Goal: Navigation & Orientation: Go to known website

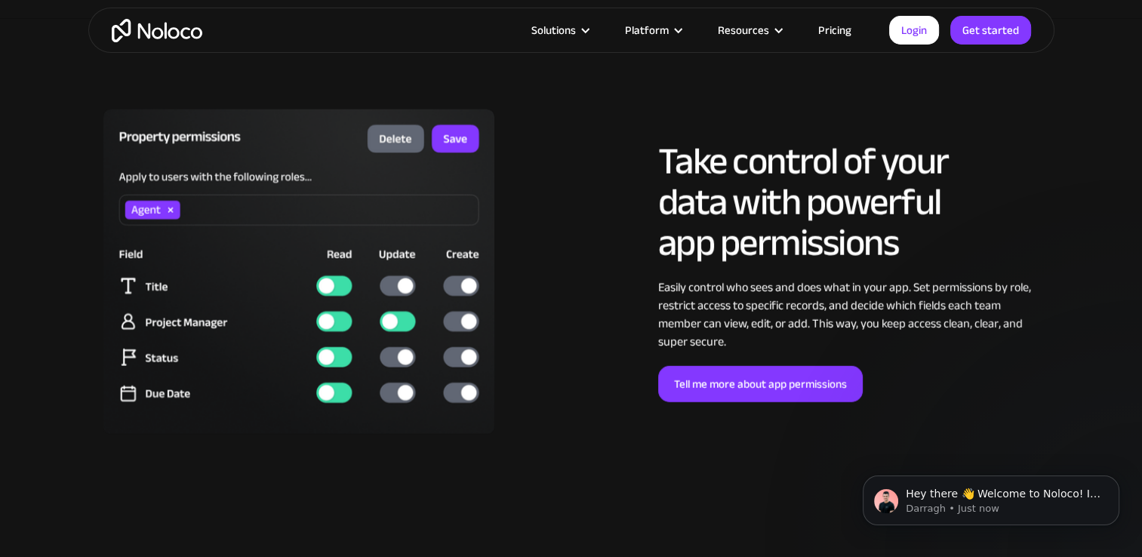
scroll to position [3669, 0]
click at [1119, 478] on icon "Dismiss notification" at bounding box center [1116, 480] width 8 height 8
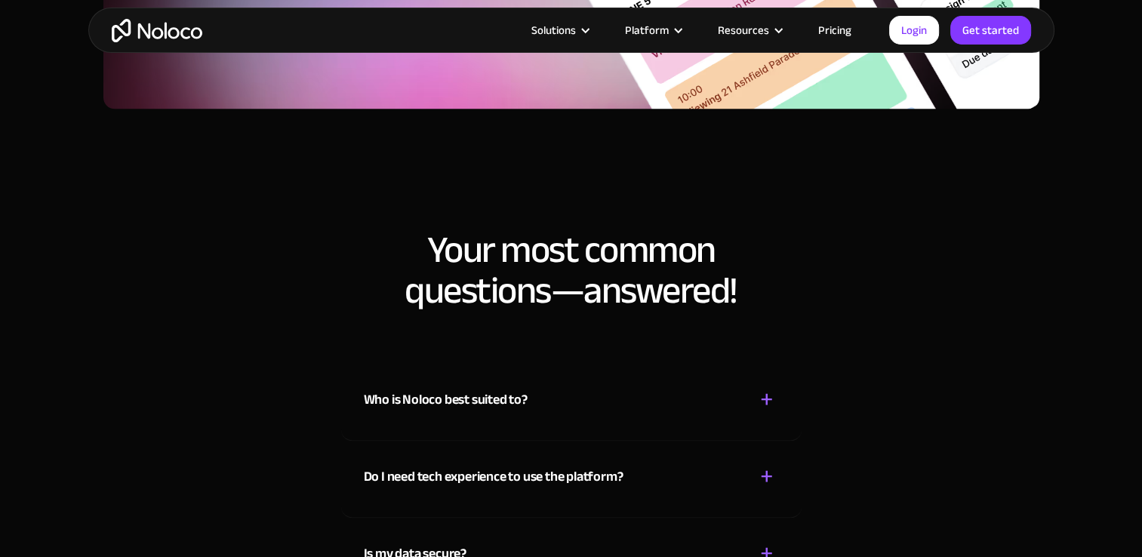
scroll to position [7545, 0]
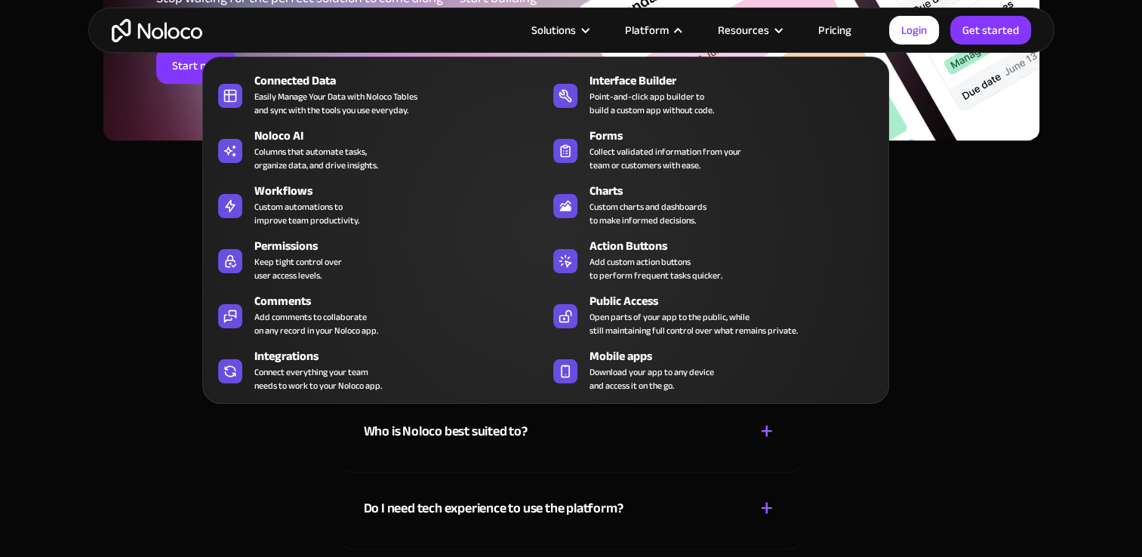
drag, startPoint x: 550, startPoint y: 32, endPoint x: 640, endPoint y: 32, distance: 90.6
click at [640, 32] on article "Solutions Use Cases Business Types Project Management Keep track of customers, …" at bounding box center [545, 30] width 687 height 20
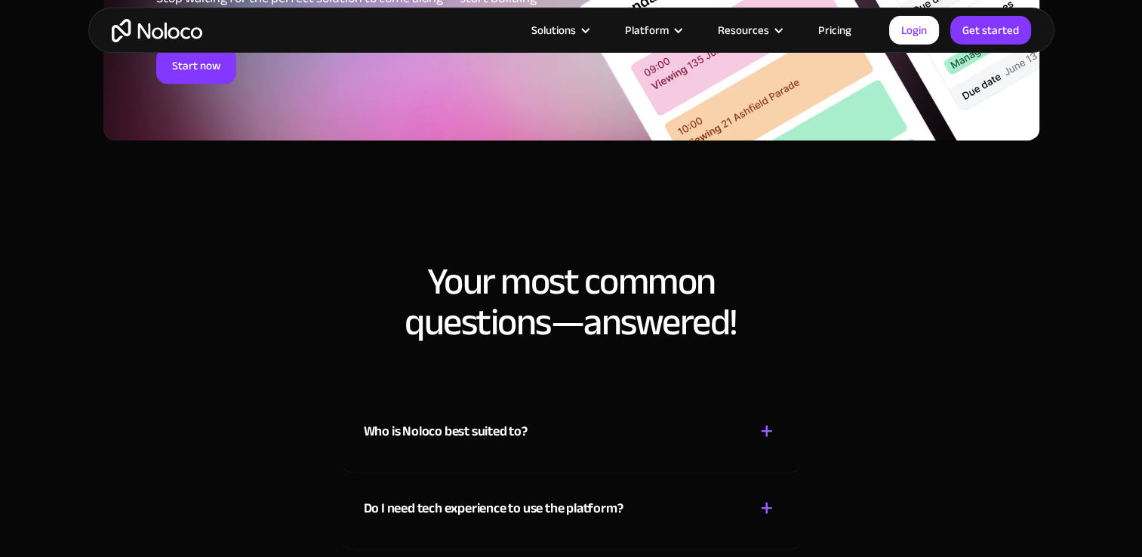
click at [640, 32] on div "Platform" at bounding box center [647, 30] width 44 height 20
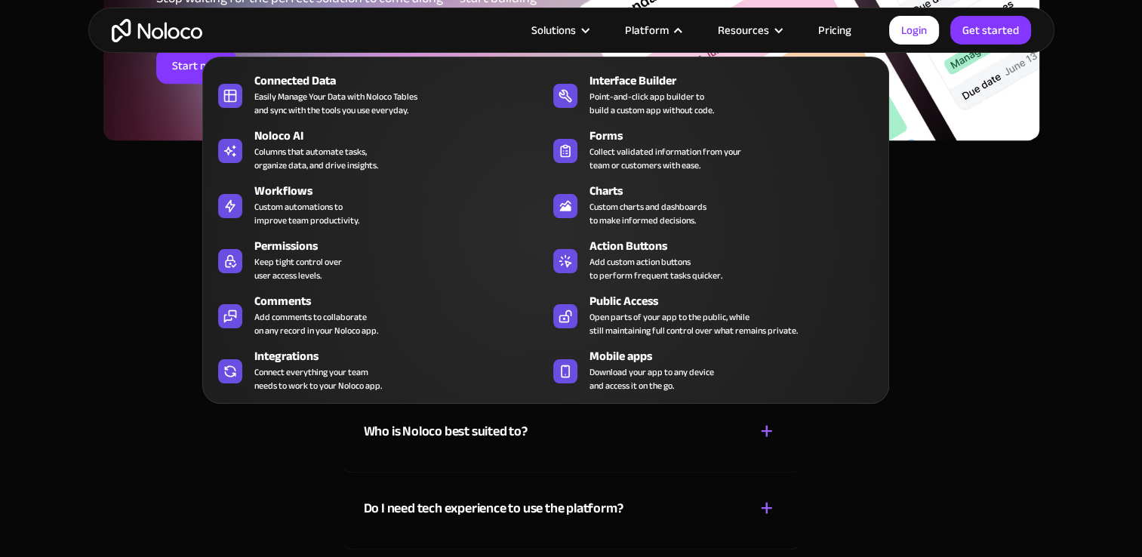
click at [668, 23] on div "Platform" at bounding box center [647, 30] width 44 height 20
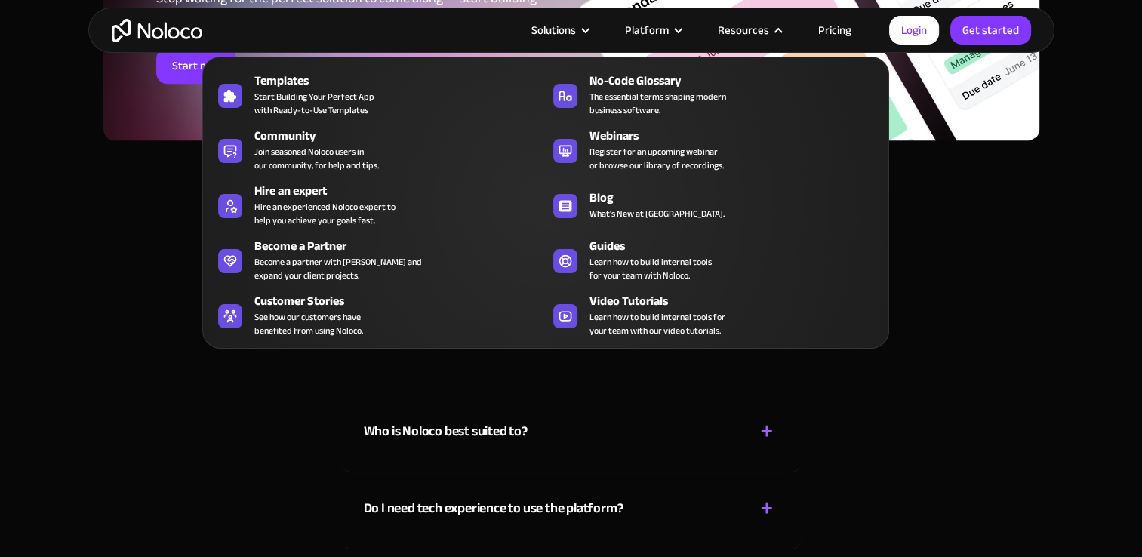
click at [735, 32] on div "Resources" at bounding box center [743, 30] width 51 height 20
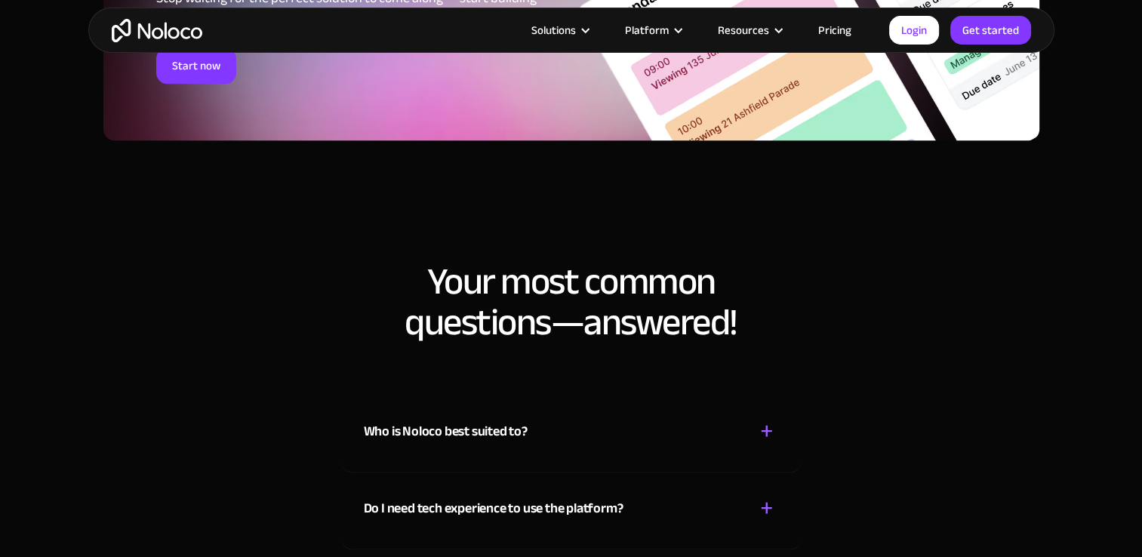
click at [735, 32] on div "Resources" at bounding box center [743, 30] width 51 height 20
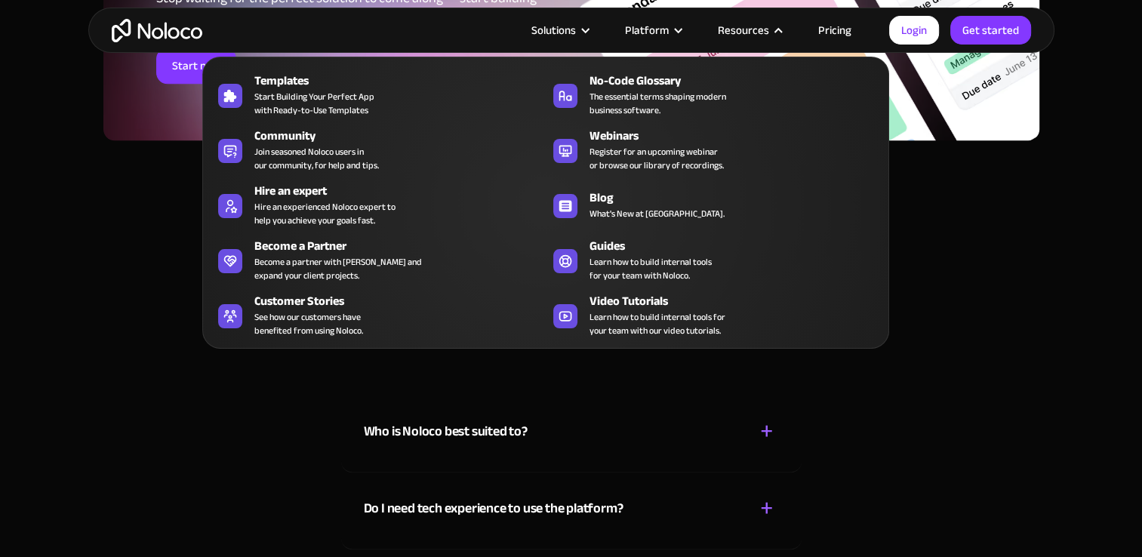
click at [735, 32] on div "Resources" at bounding box center [743, 30] width 51 height 20
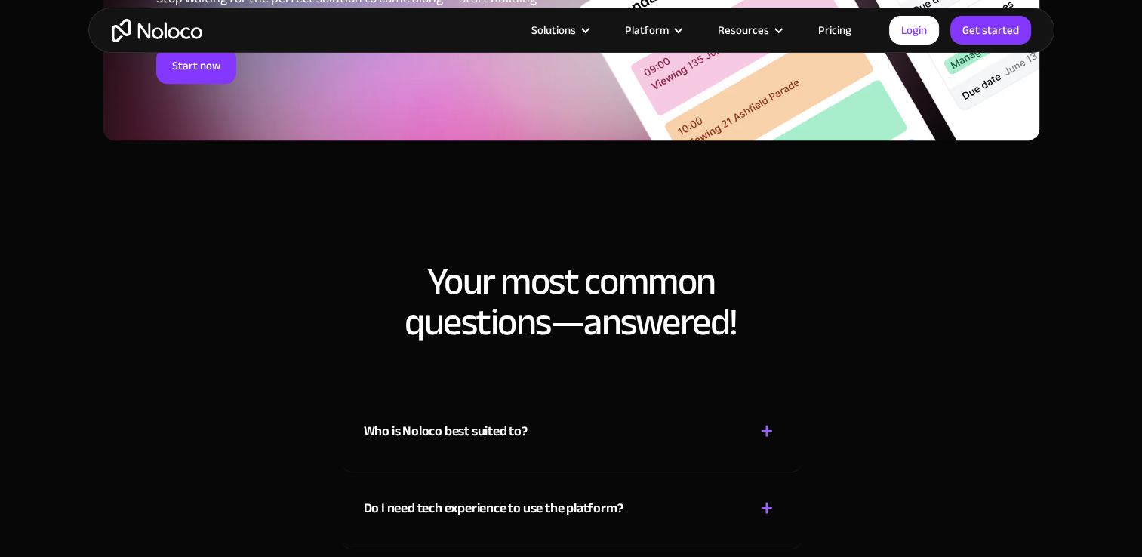
click at [834, 26] on link "Pricing" at bounding box center [835, 30] width 71 height 20
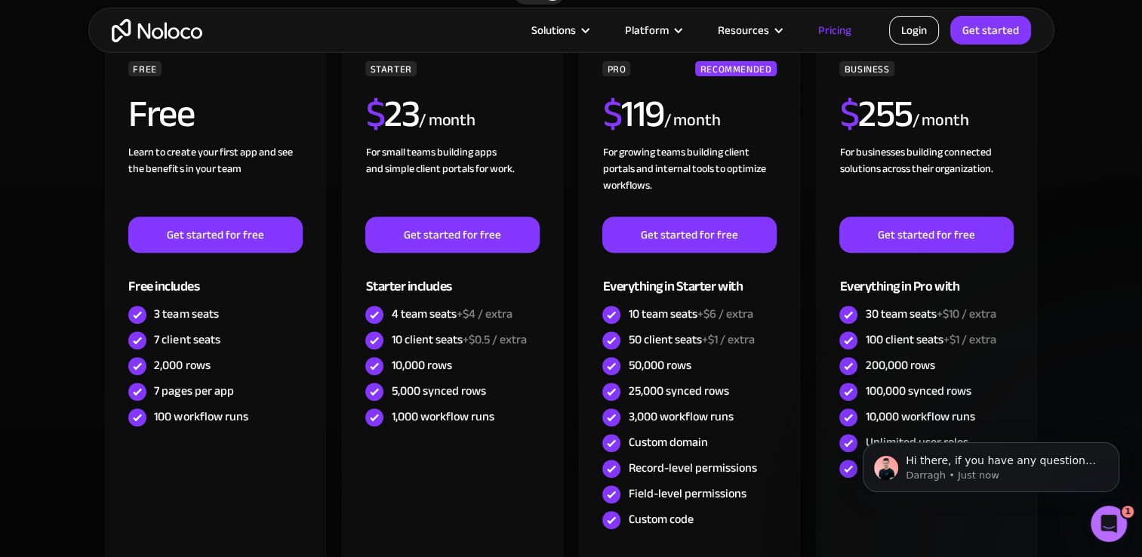
click at [909, 29] on link "Login" at bounding box center [915, 30] width 50 height 29
